Goal: Information Seeking & Learning: Learn about a topic

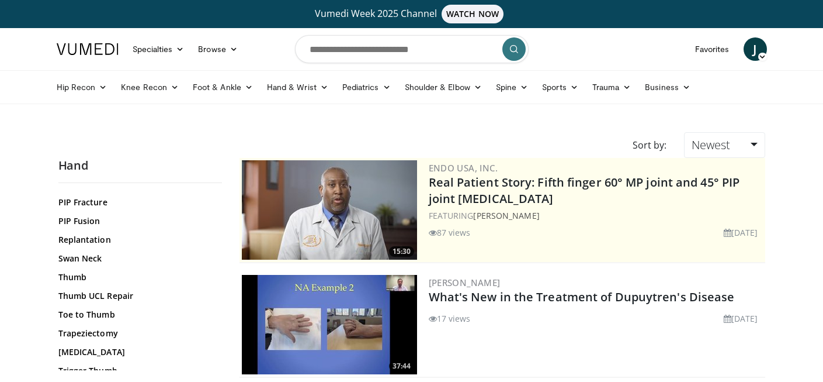
scroll to position [587, 0]
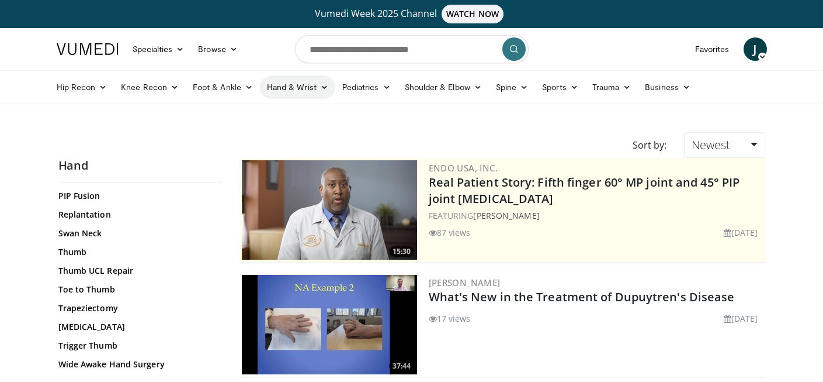
click at [301, 89] on link "Hand & Wrist" at bounding box center [297, 86] width 75 height 23
click at [283, 133] on link "Wrist" at bounding box center [330, 133] width 139 height 19
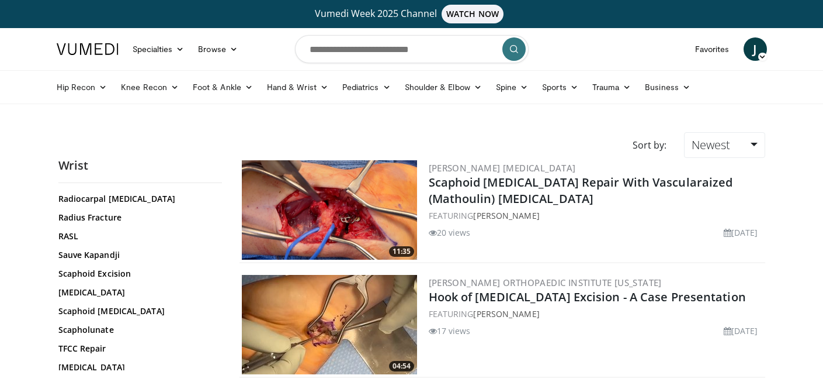
scroll to position [667, 0]
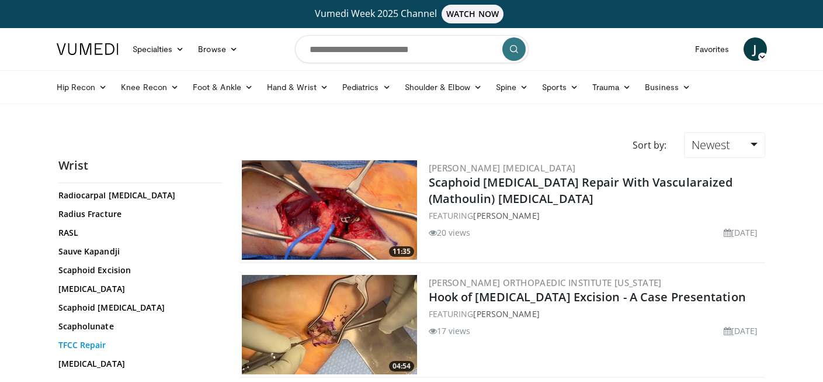
click at [96, 339] on link "TFCC Repair" at bounding box center [137, 345] width 158 height 12
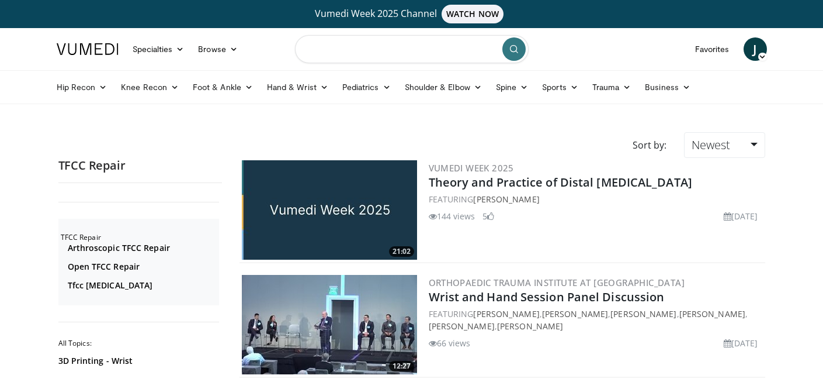
click at [435, 54] on input "Search topics, interventions" at bounding box center [412, 49] width 234 height 28
type input "*********"
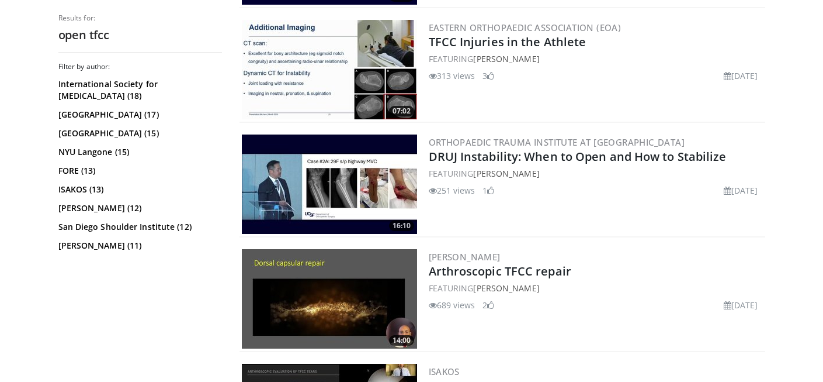
scroll to position [448, 0]
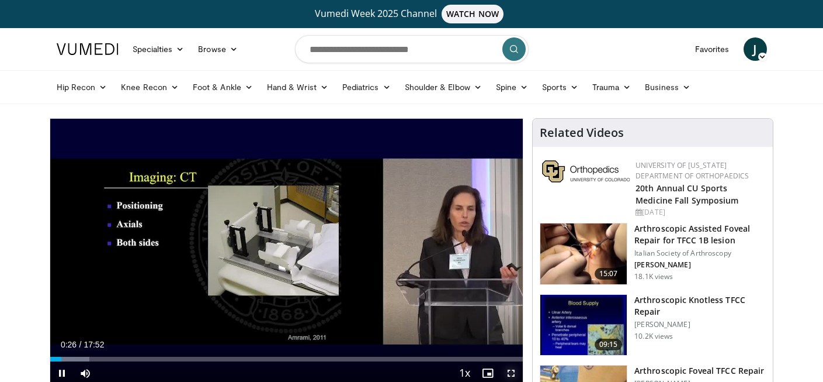
click at [511, 372] on span "Video Player" at bounding box center [511, 372] width 23 height 23
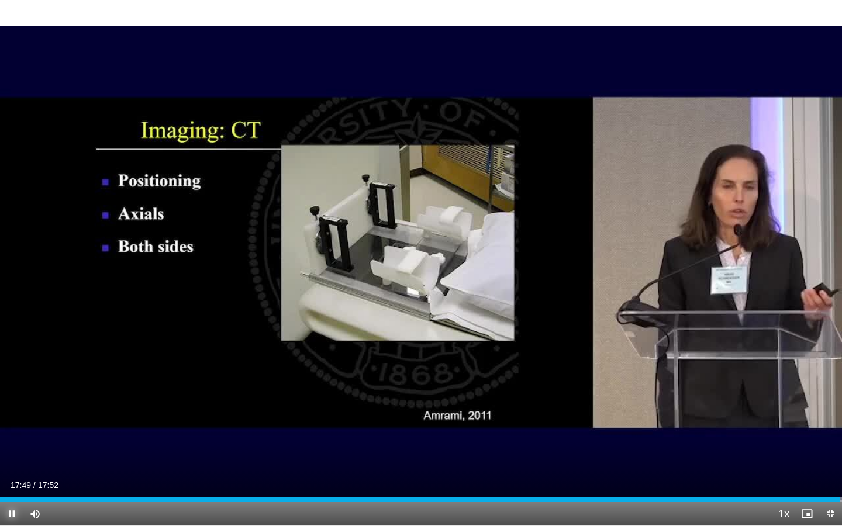
click at [10, 381] on span "Video Player" at bounding box center [11, 513] width 23 height 23
click at [826, 381] on span "Video Player" at bounding box center [829, 513] width 23 height 23
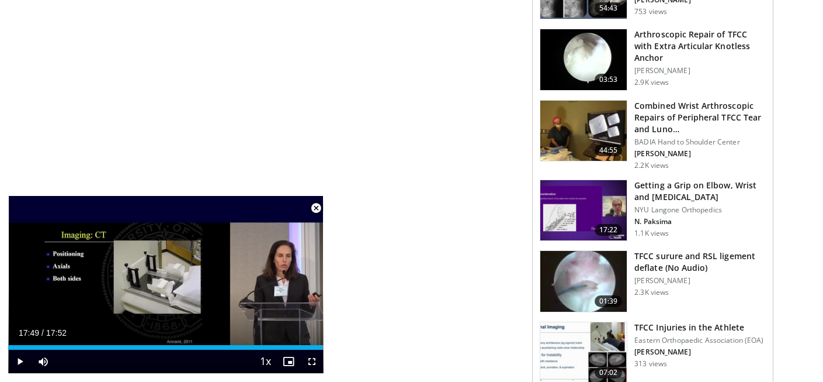
scroll to position [1206, 0]
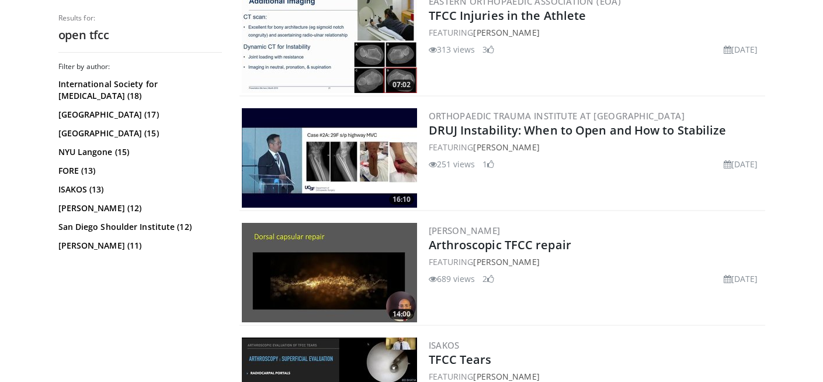
scroll to position [525, 0]
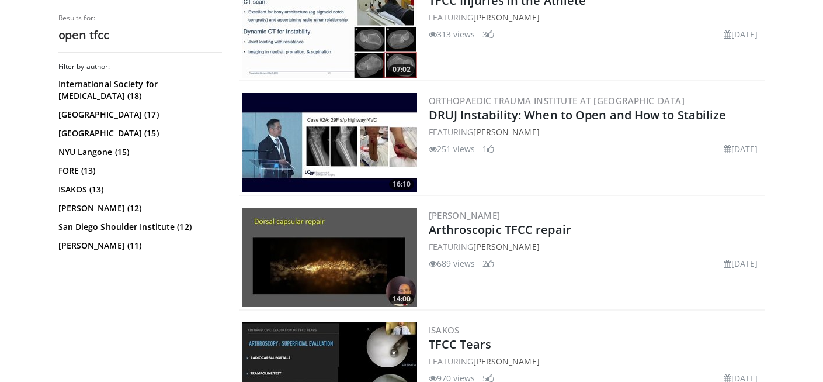
click at [356, 147] on img at bounding box center [329, 142] width 175 height 99
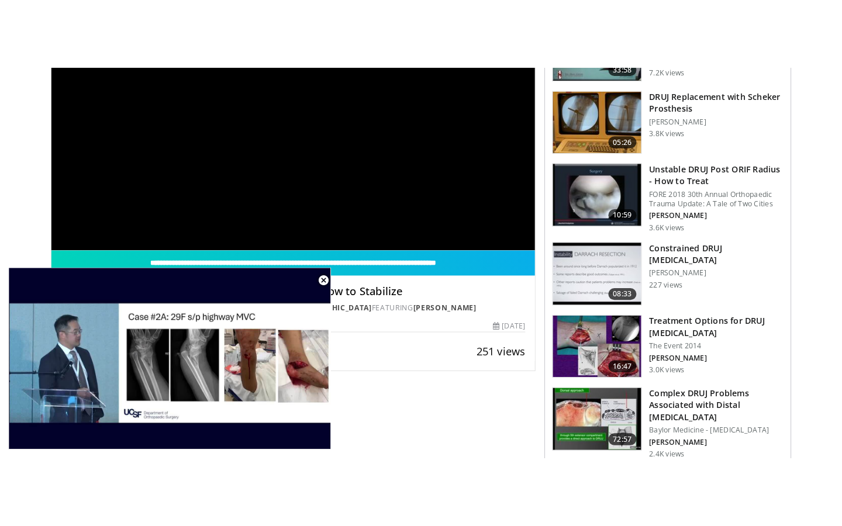
scroll to position [208, 0]
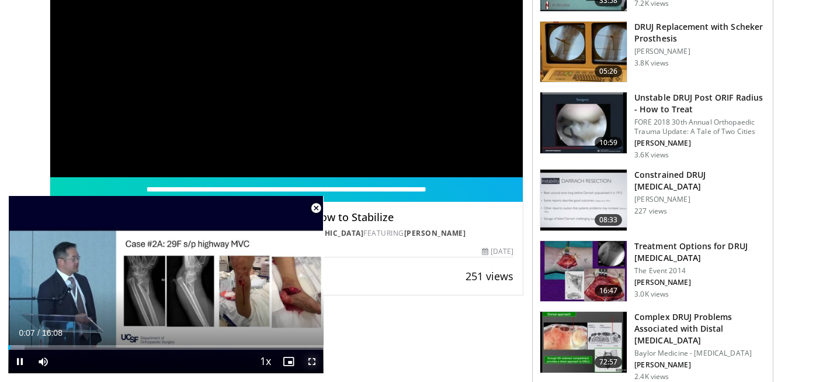
click at [312, 363] on span "Video Player" at bounding box center [311, 360] width 23 height 23
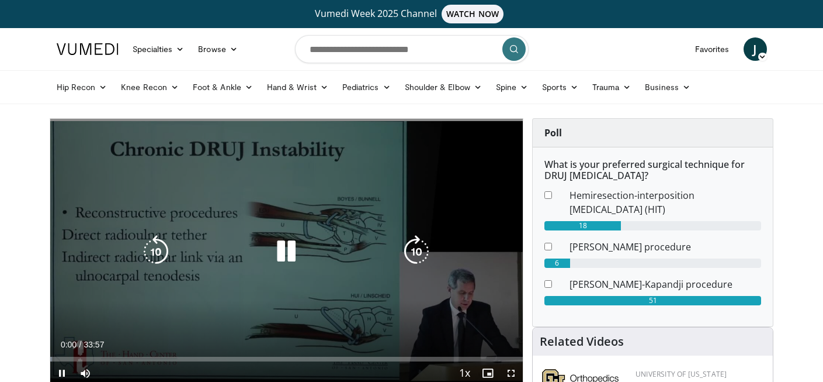
click at [290, 249] on icon "Video Player" at bounding box center [286, 251] width 33 height 33
